Goal: Transaction & Acquisition: Purchase product/service

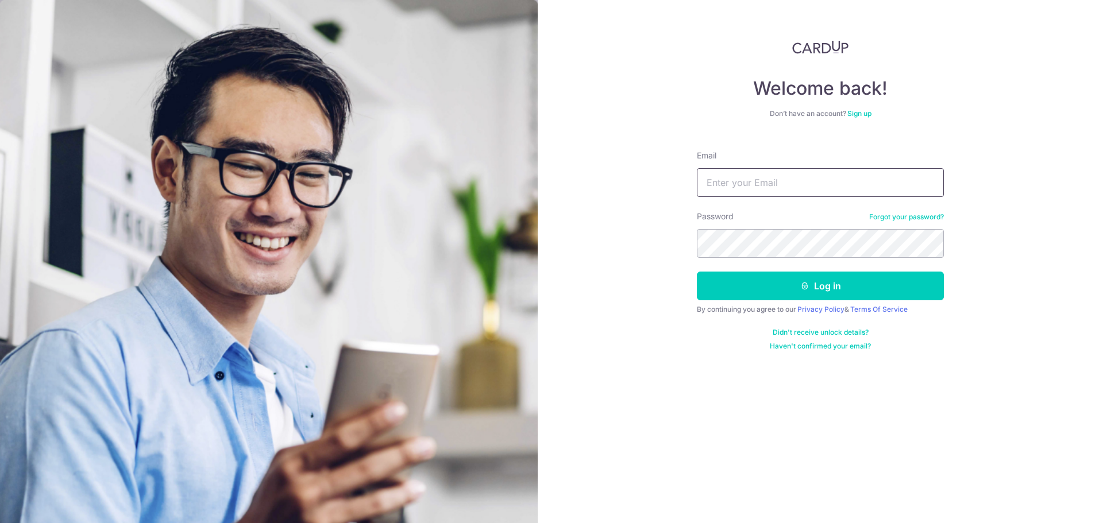
click at [790, 179] on input "Email" at bounding box center [820, 182] width 247 height 29
click at [868, 177] on input "[EMAIL_ADDRESS][DOMAIN_NAME]" at bounding box center [820, 182] width 247 height 29
type input "[EMAIL_ADDRESS][DOMAIN_NAME]"
click at [543, 239] on div "Welcome back! Don’t have an account? Sign up Email mohua.moula@gmail.com Passwo…" at bounding box center [820, 261] width 565 height 523
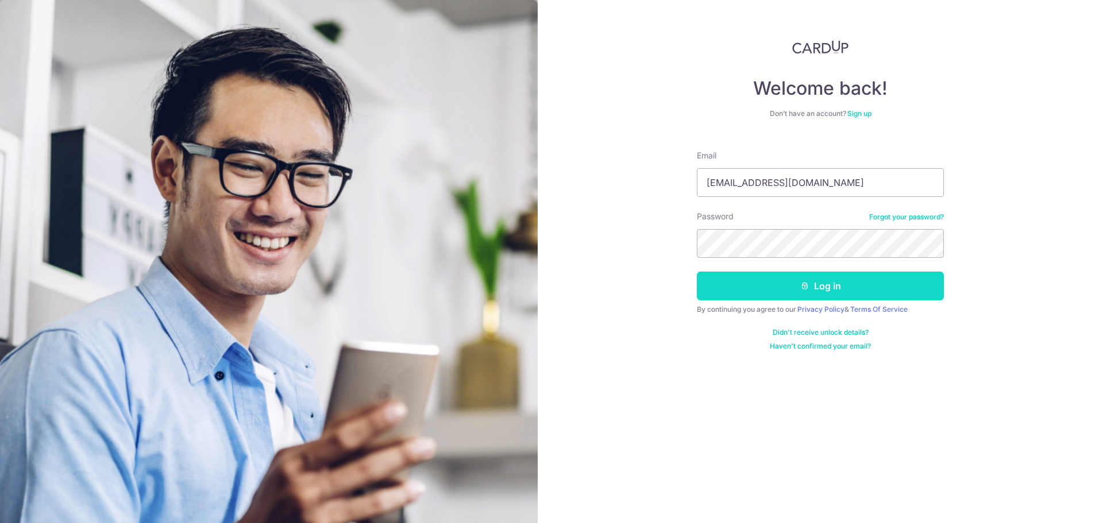
click at [823, 285] on button "Log in" at bounding box center [820, 286] width 247 height 29
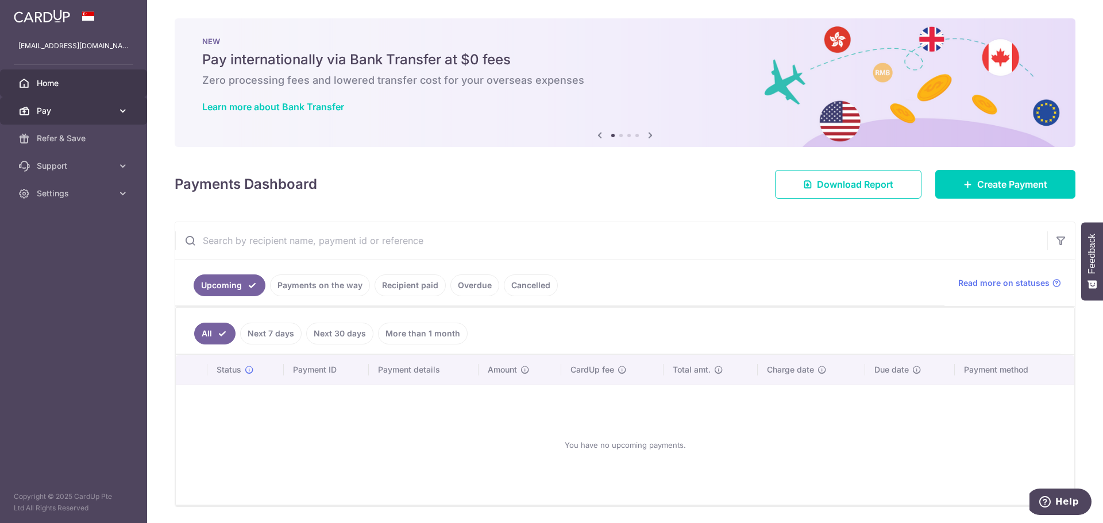
click at [55, 110] on span "Pay" at bounding box center [75, 110] width 76 height 11
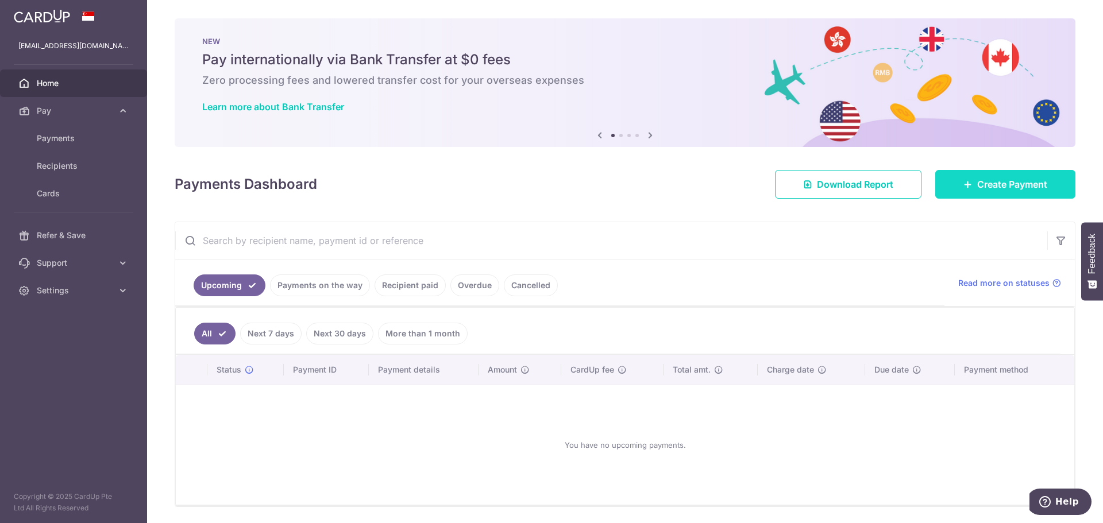
click at [1009, 186] on span "Create Payment" at bounding box center [1012, 184] width 70 height 14
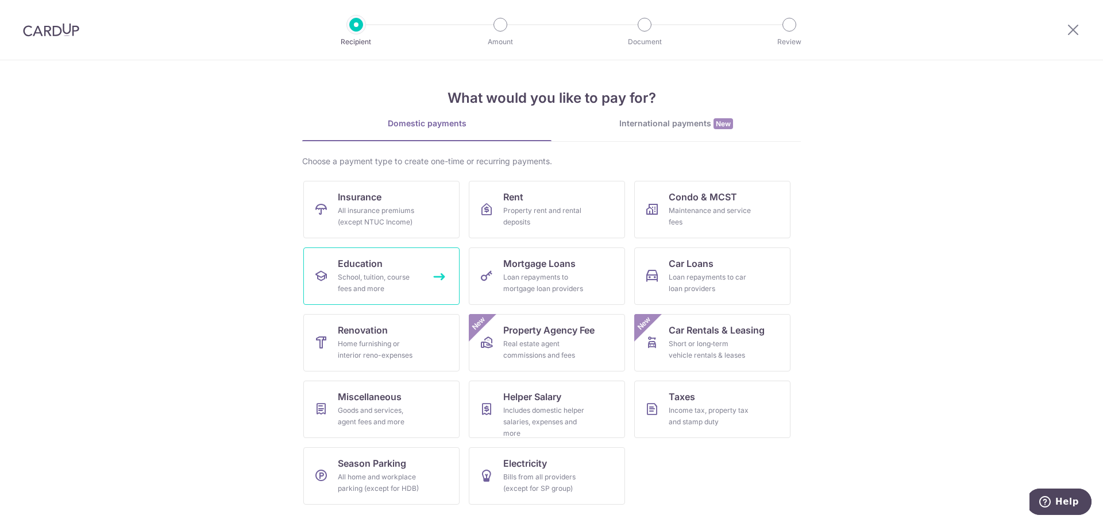
click at [362, 265] on span "Education" at bounding box center [360, 264] width 45 height 14
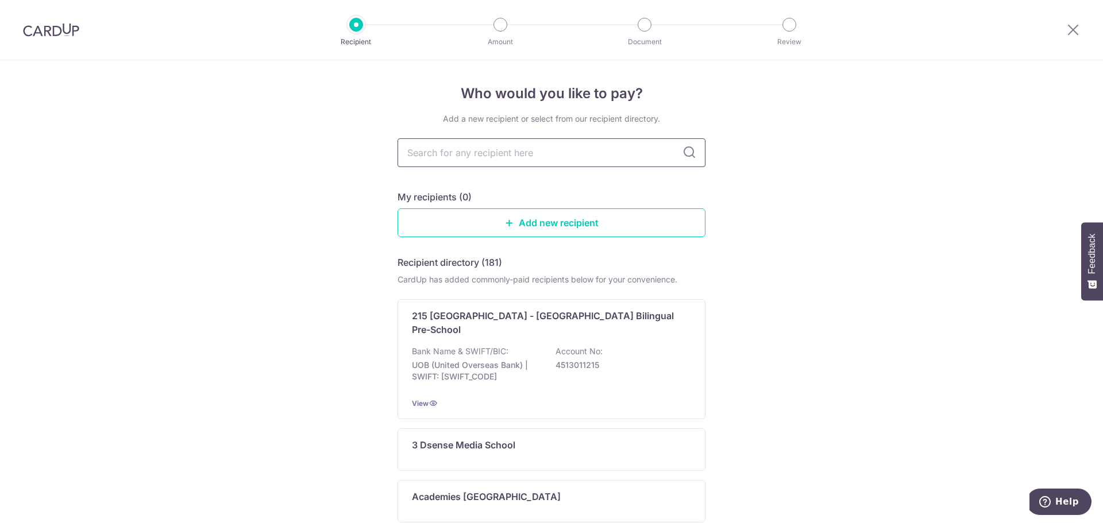
click at [464, 154] on input "text" at bounding box center [551, 152] width 308 height 29
click at [545, 152] on input "text" at bounding box center [551, 152] width 308 height 29
type input "zenith"
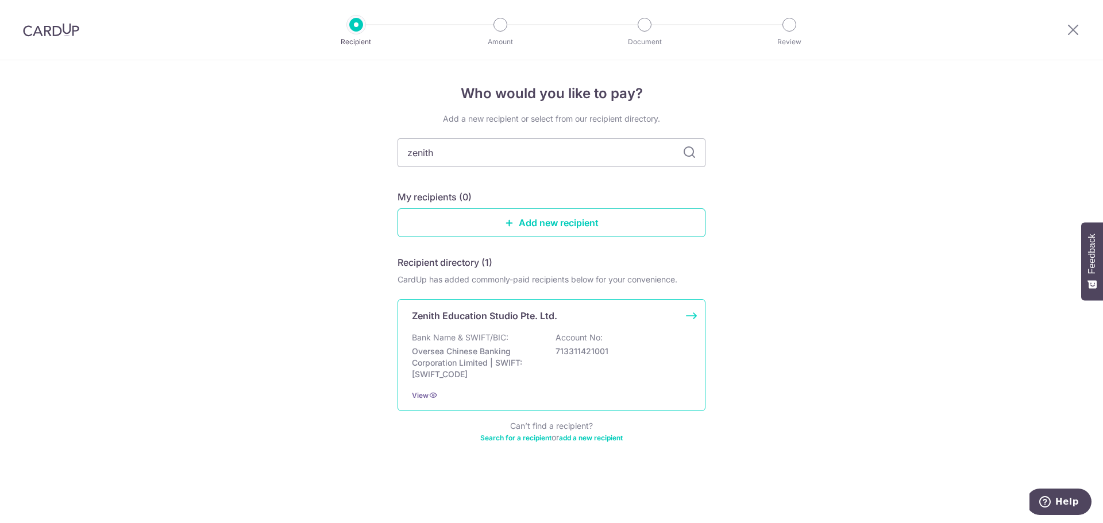
click at [467, 334] on p "Bank Name & SWIFT/BIC:" at bounding box center [460, 337] width 96 height 11
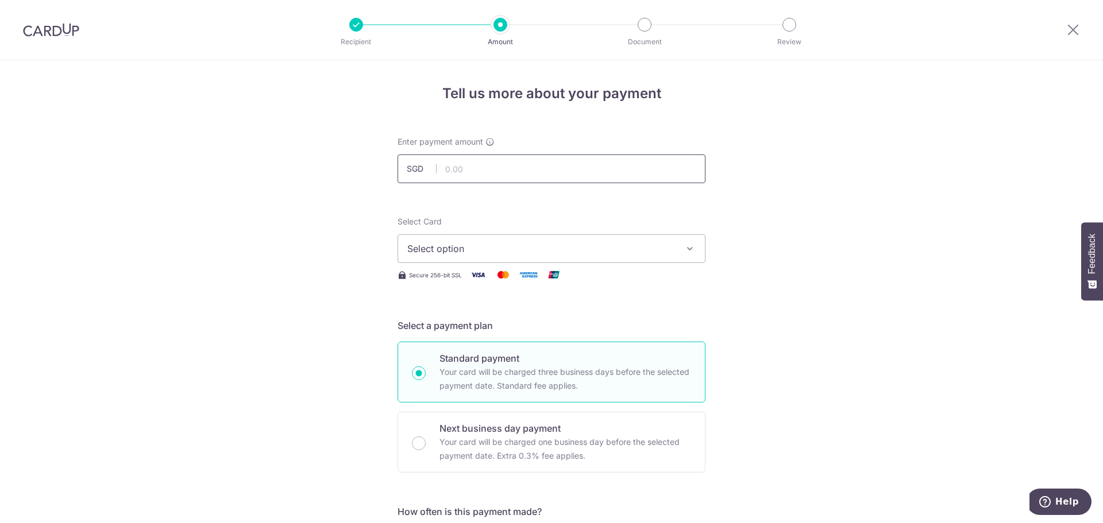
click at [475, 172] on input "text" at bounding box center [551, 168] width 308 height 29
type input "6"
drag, startPoint x: 475, startPoint y: 171, endPoint x: 435, endPoint y: 170, distance: 40.2
click at [435, 170] on input "621.30" at bounding box center [551, 168] width 308 height 29
type input "724.85"
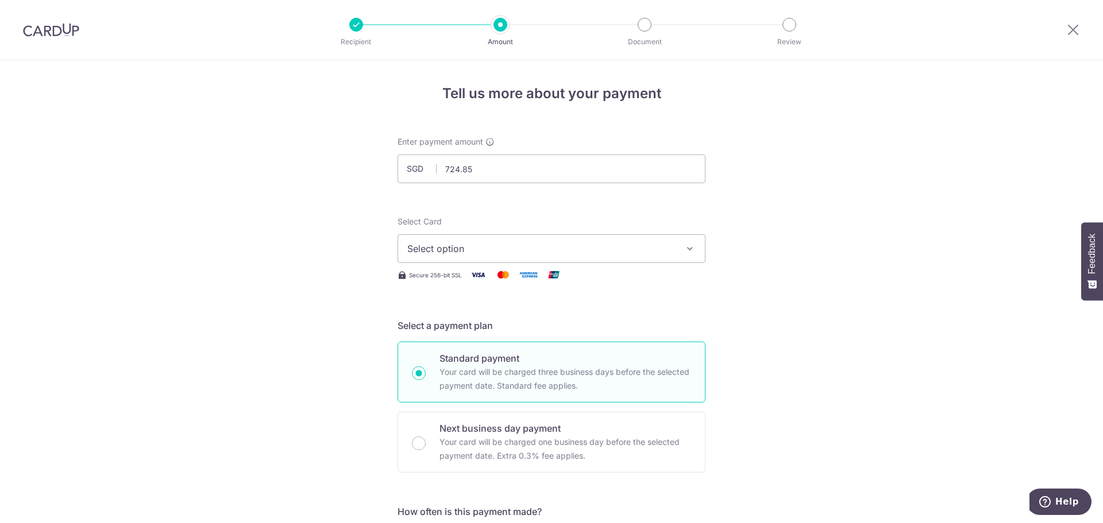
click at [493, 249] on span "Select option" at bounding box center [541, 249] width 268 height 14
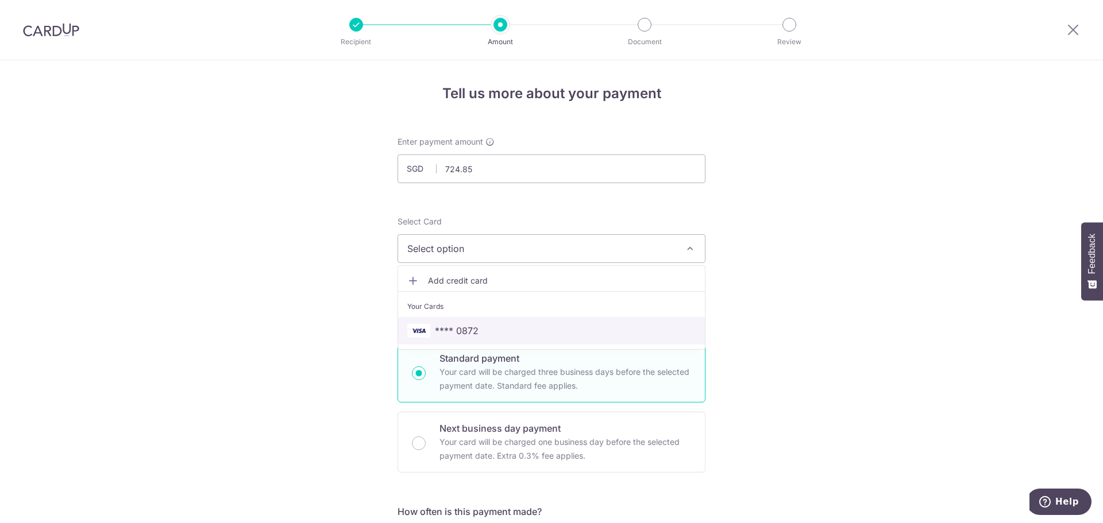
click at [463, 336] on span "**** 0872" at bounding box center [457, 331] width 44 height 14
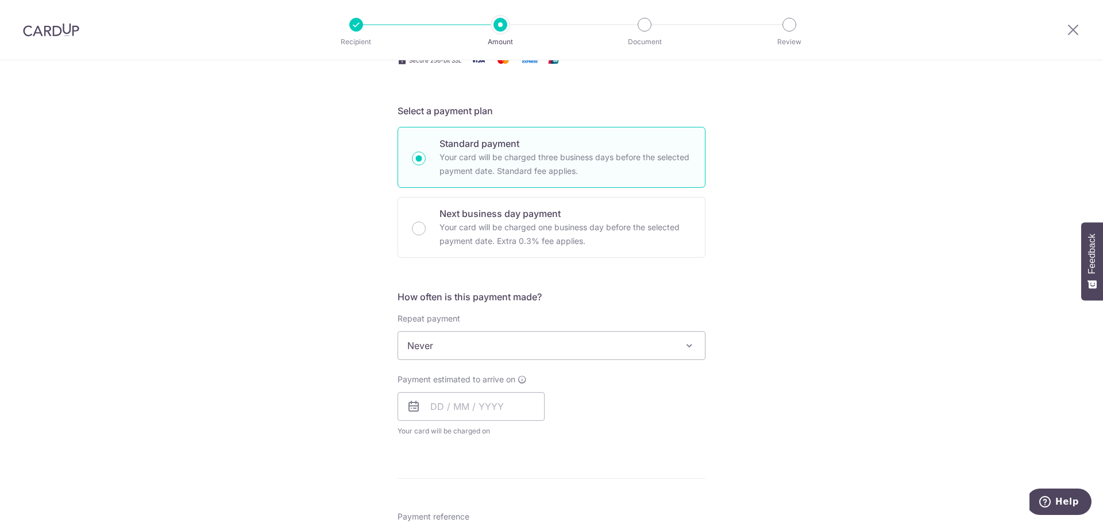
scroll to position [230, 0]
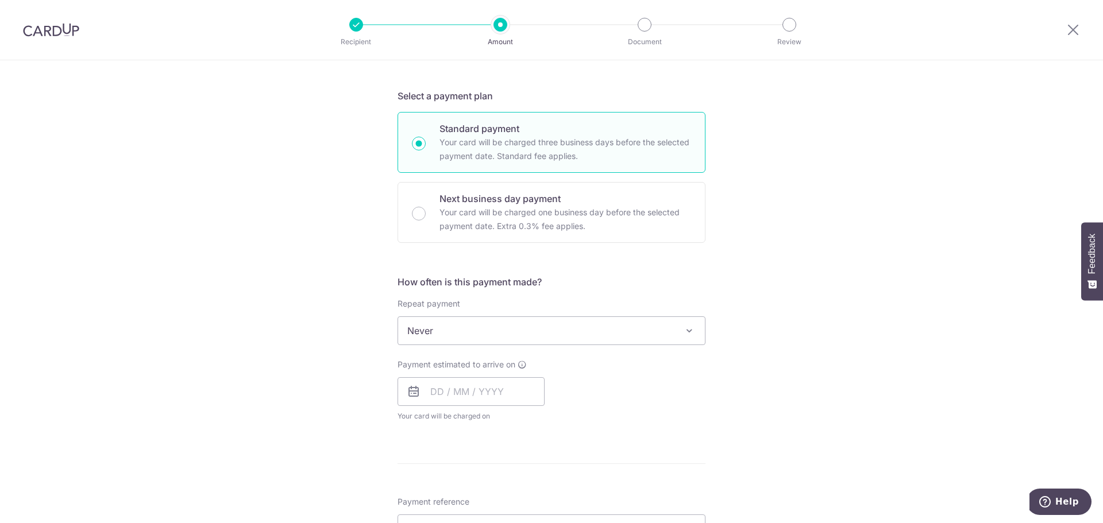
click at [690, 334] on span at bounding box center [689, 331] width 14 height 14
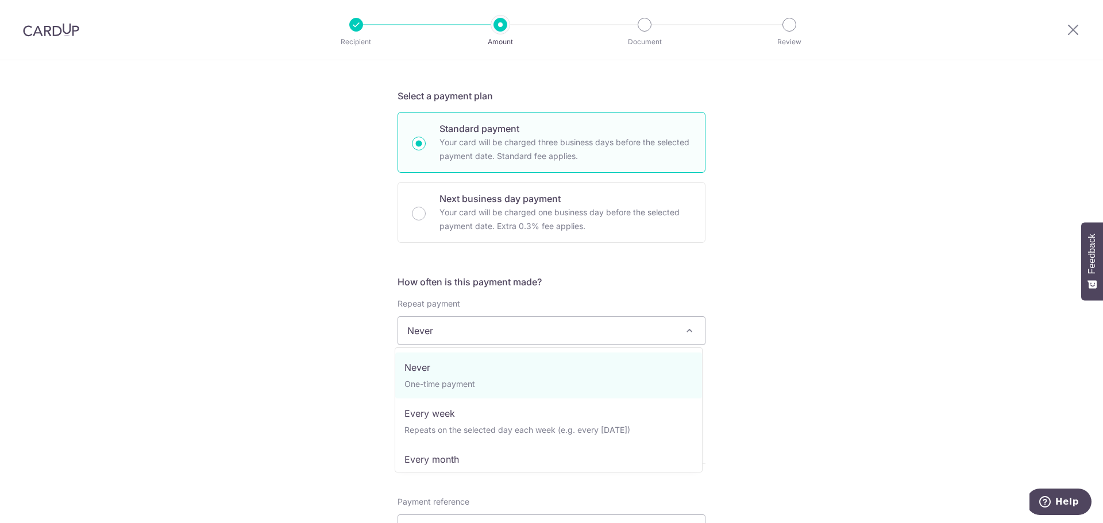
click at [873, 341] on div "Tell us more about your payment Enter payment amount SGD 724.85 724.85 Select C…" at bounding box center [551, 350] width 1103 height 1039
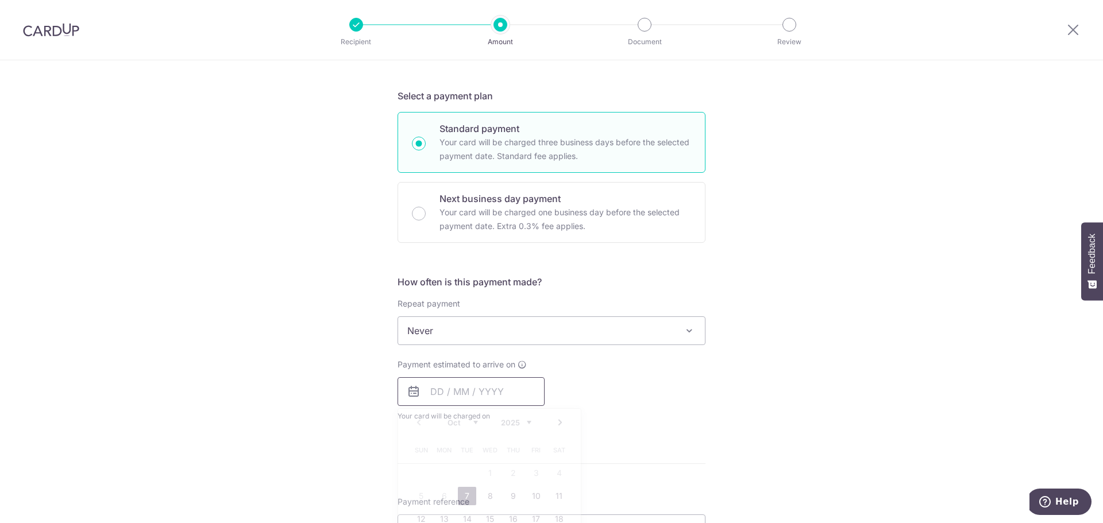
click at [451, 393] on input "text" at bounding box center [470, 391] width 147 height 29
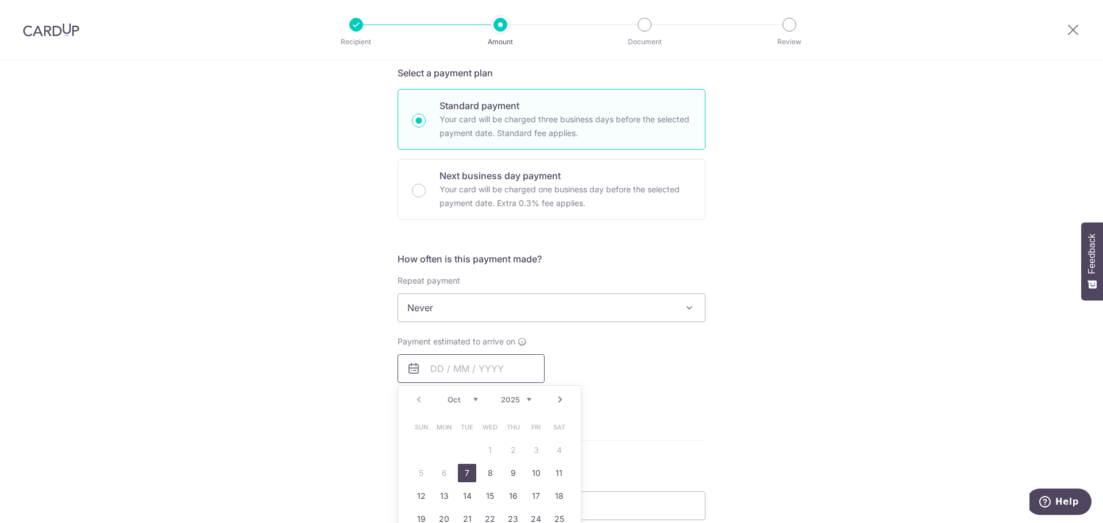
scroll to position [383, 0]
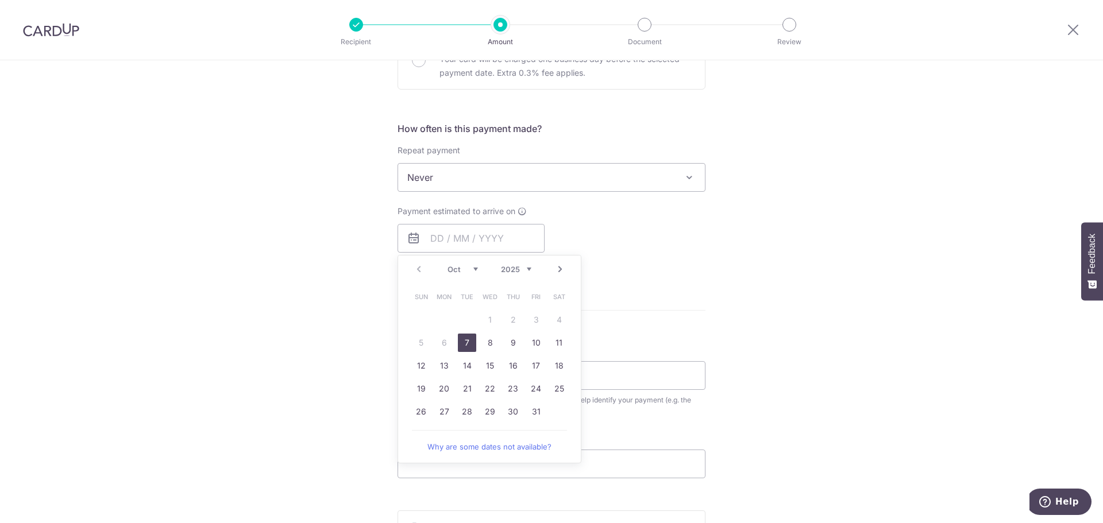
click at [462, 343] on link "7" at bounding box center [467, 343] width 18 height 18
type input "[DATE]"
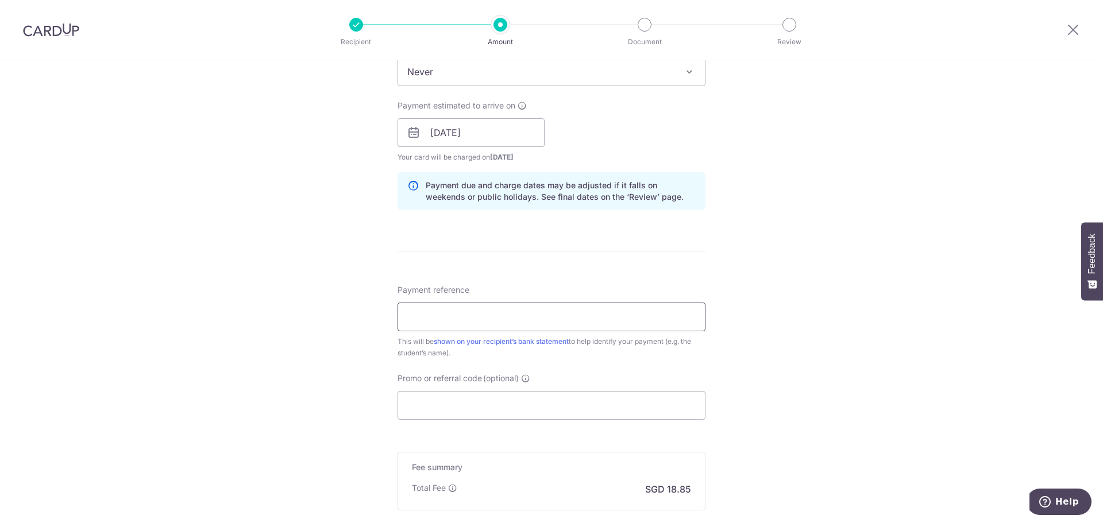
scroll to position [498, 0]
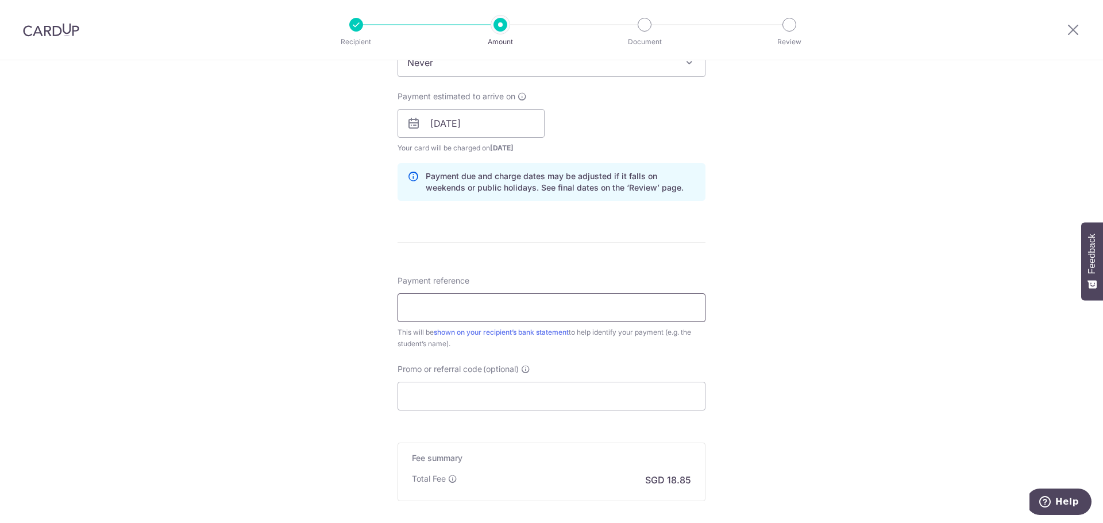
click at [475, 304] on input "Payment reference" at bounding box center [551, 307] width 308 height 29
type input "83211542"
click at [442, 399] on input "Promo or referral code (optional)" at bounding box center [551, 396] width 308 height 29
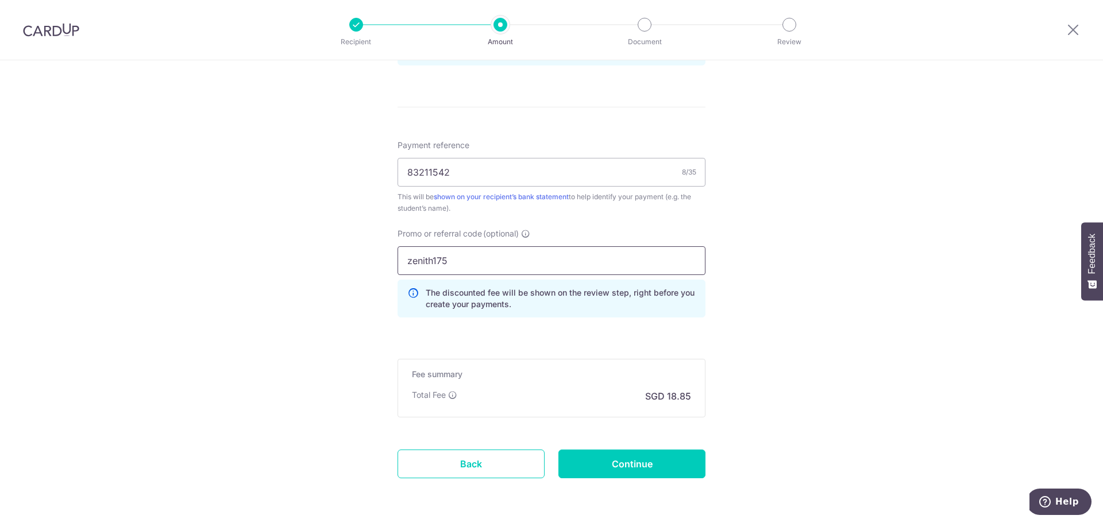
scroll to position [651, 0]
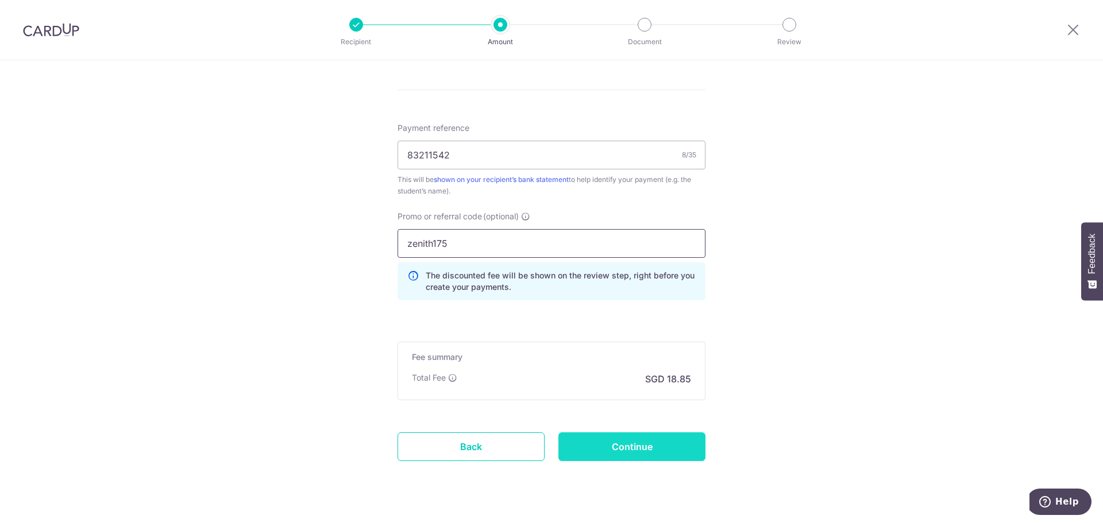
type input "zenith175"
click at [625, 449] on input "Continue" at bounding box center [631, 446] width 147 height 29
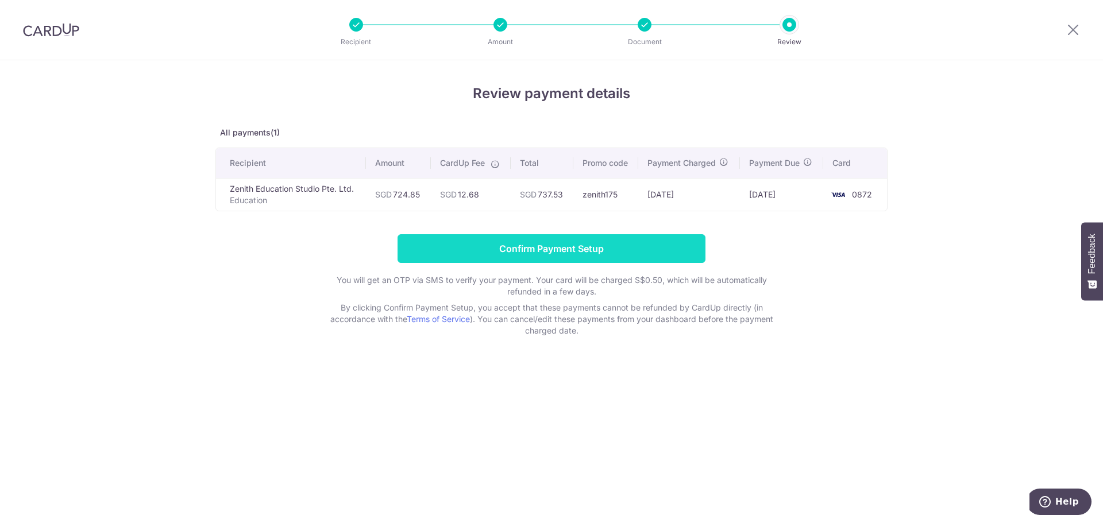
click at [601, 258] on input "Confirm Payment Setup" at bounding box center [551, 248] width 308 height 29
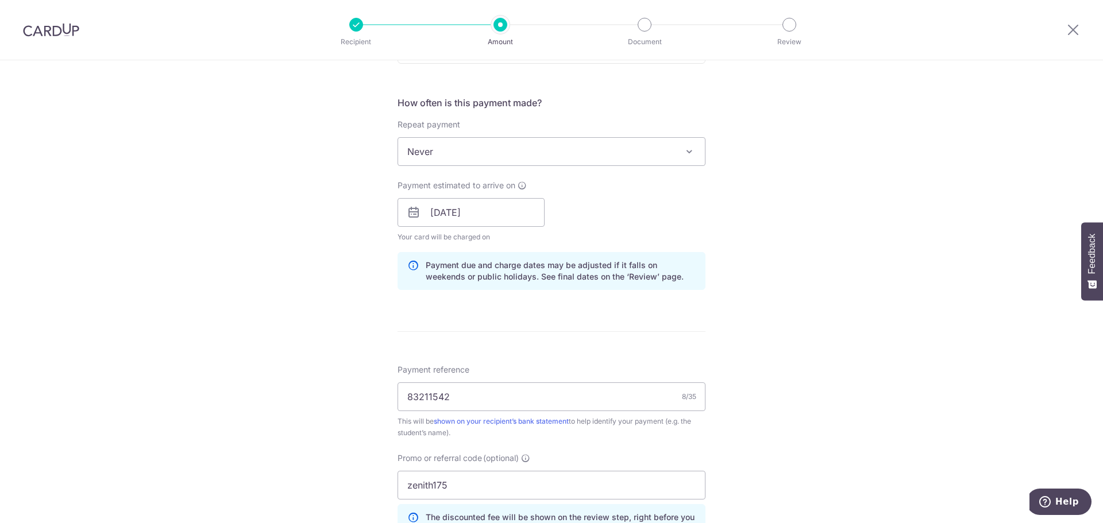
scroll to position [536, 0]
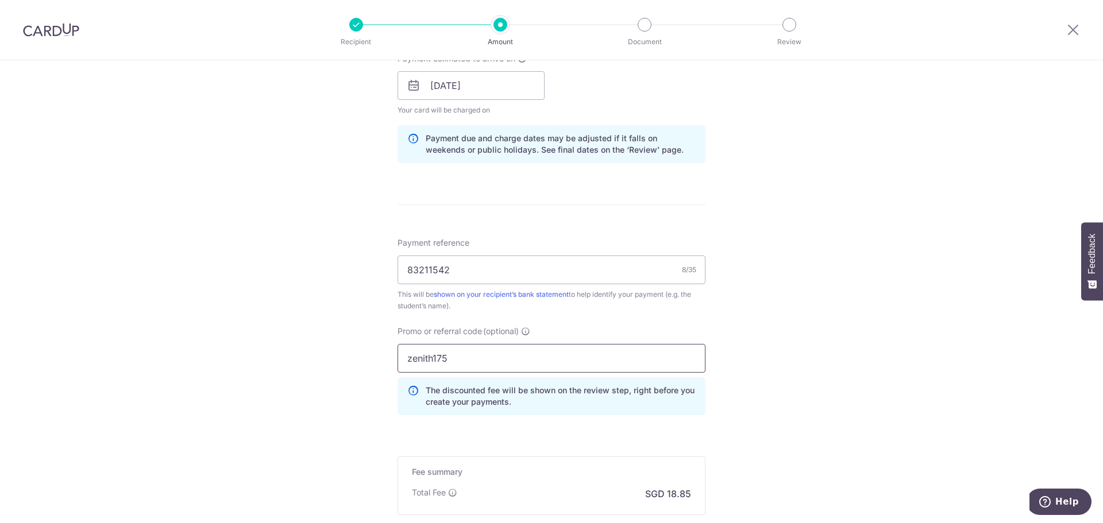
drag, startPoint x: 458, startPoint y: 360, endPoint x: 338, endPoint y: 360, distance: 120.6
click at [338, 360] on div "Tell us more about your payment Enter payment amount SGD 724.85 724.85 Select C…" at bounding box center [551, 93] width 1103 height 1138
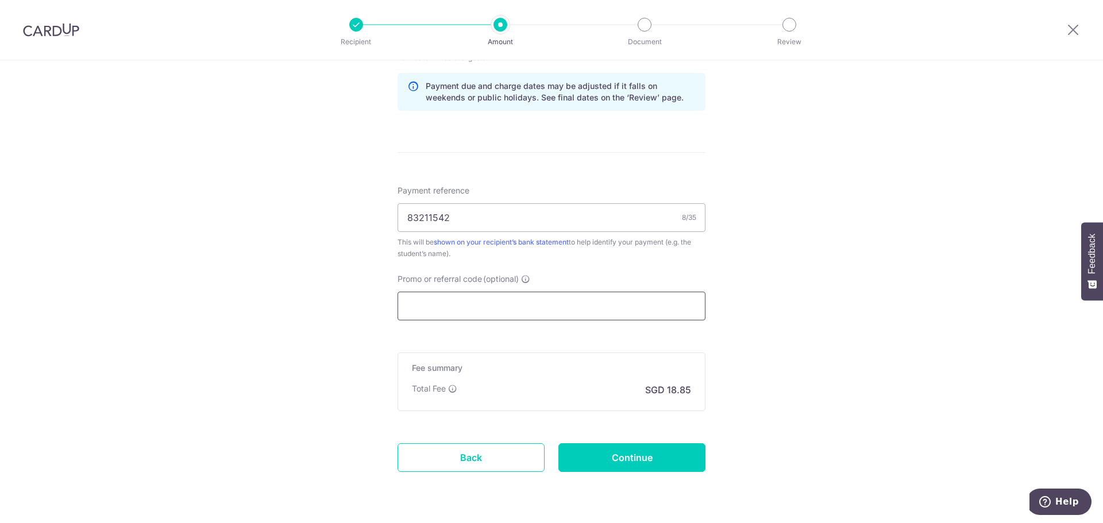
scroll to position [623, 0]
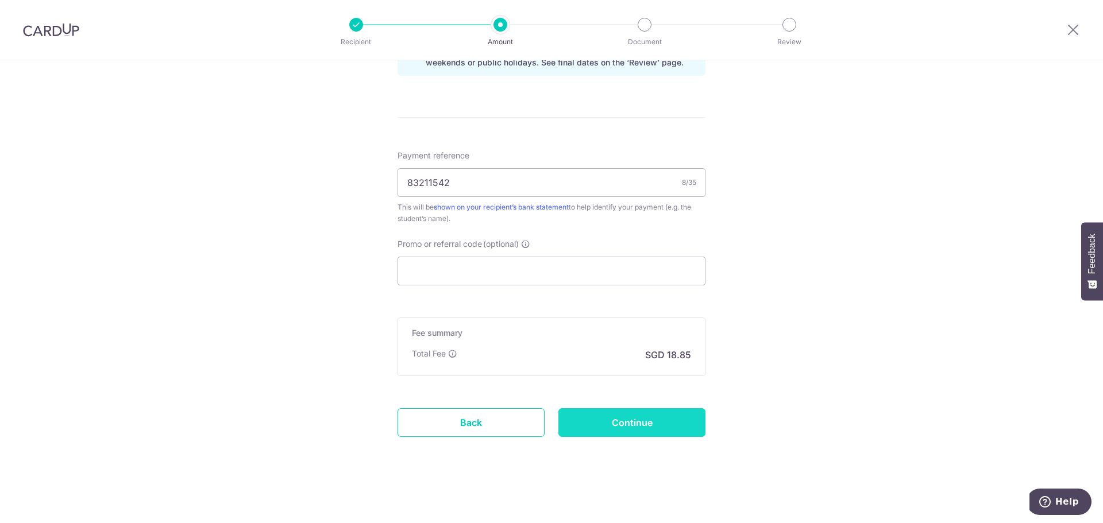
click at [631, 424] on input "Continue" at bounding box center [631, 422] width 147 height 29
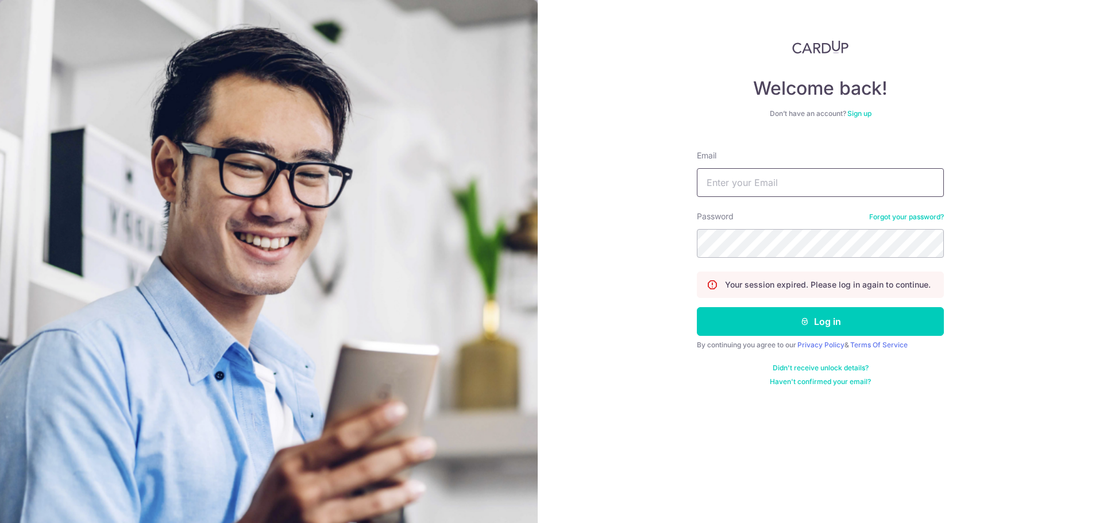
click at [728, 190] on input "Email" at bounding box center [820, 182] width 247 height 29
type input "[EMAIL_ADDRESS][DOMAIN_NAME]"
